Goal: Task Accomplishment & Management: Manage account settings

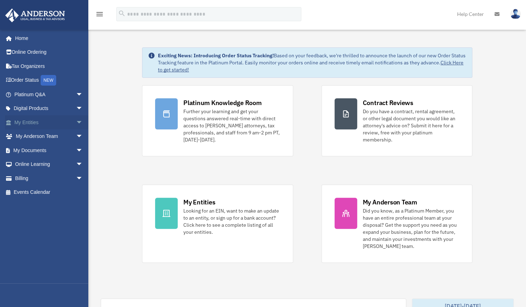
click at [32, 119] on link "My Entities arrow_drop_down" at bounding box center [49, 122] width 89 height 14
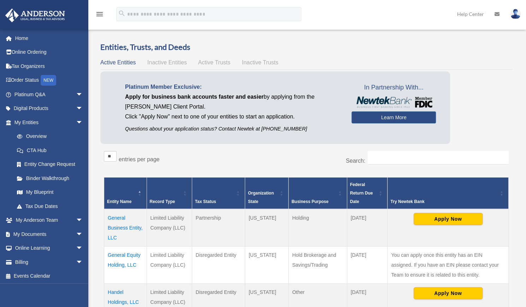
click at [32, 119] on link "My Entities arrow_drop_down" at bounding box center [47, 122] width 85 height 14
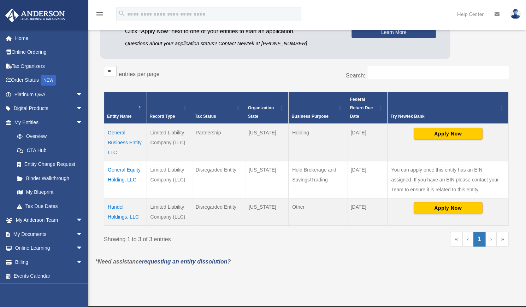
scroll to position [86, 0]
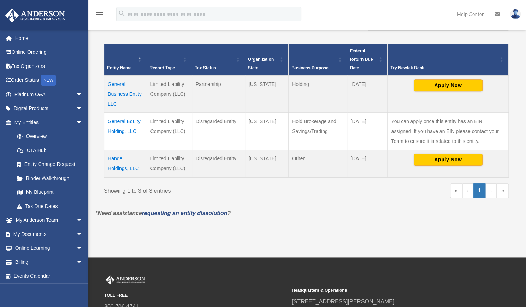
scroll to position [134, 0]
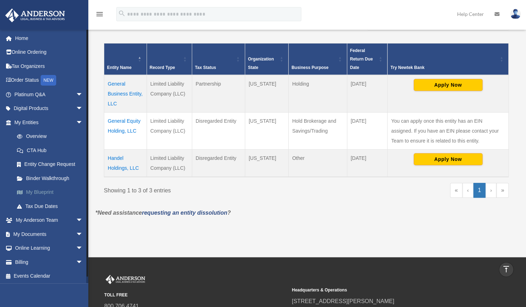
click at [48, 193] on link "My Blueprint" at bounding box center [52, 192] width 84 height 14
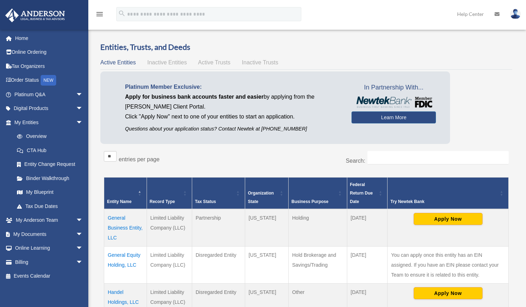
scroll to position [134, 0]
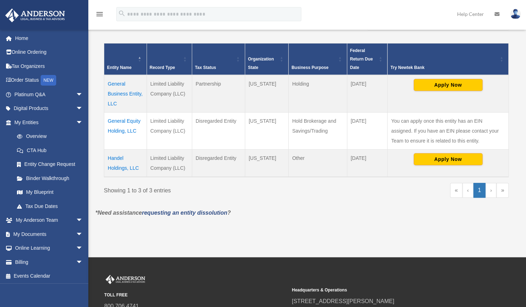
click at [517, 17] on img at bounding box center [516, 14] width 11 height 10
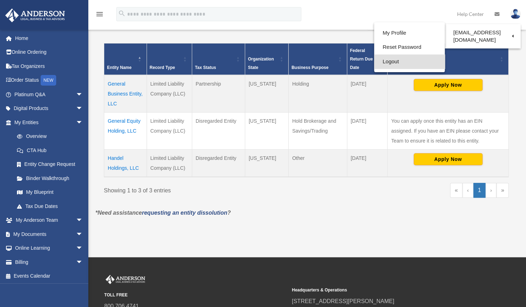
click at [383, 63] on link "Logout" at bounding box center [409, 61] width 71 height 14
